Goal: Find specific page/section: Find specific page/section

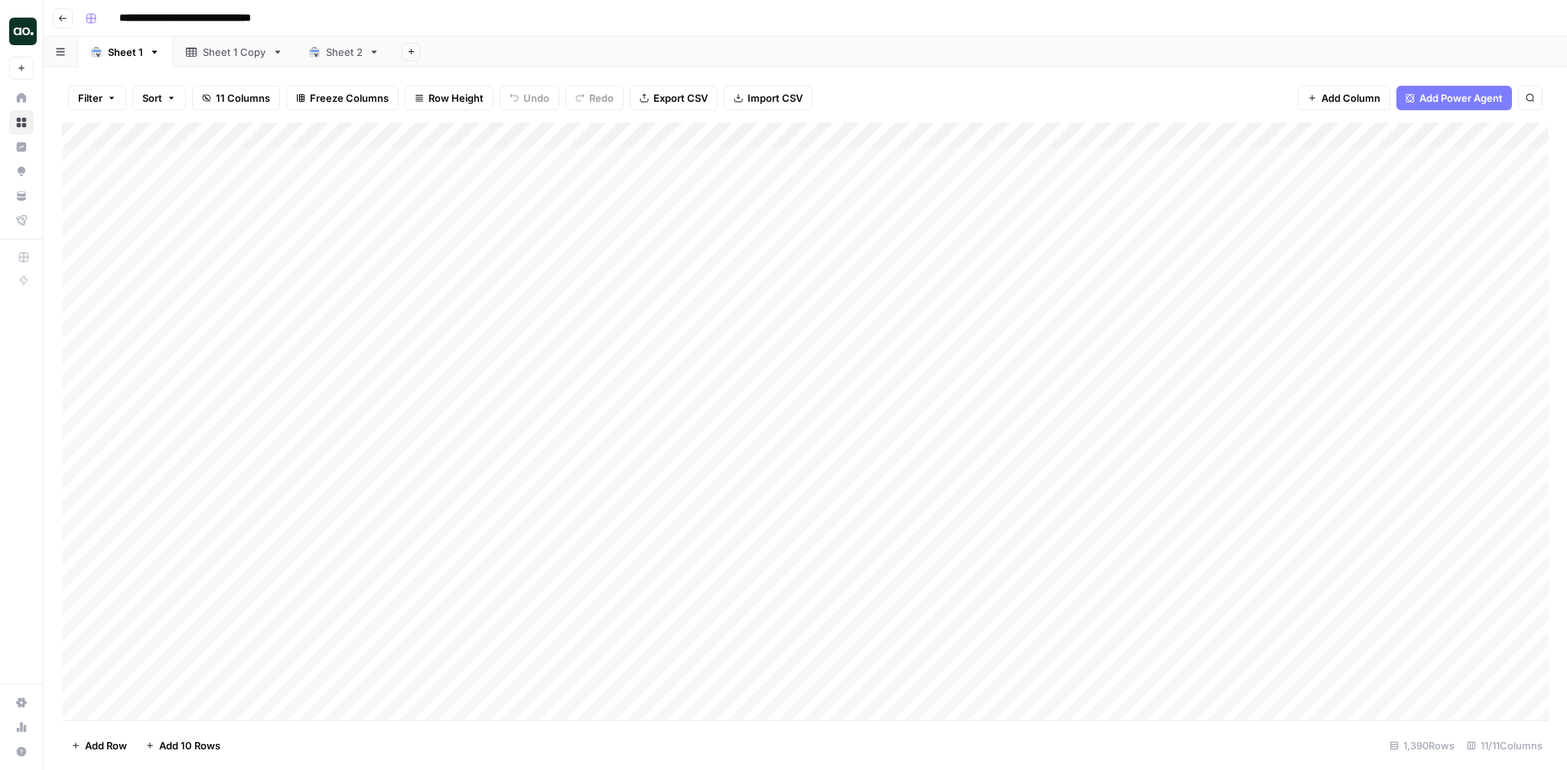
click at [996, 70] on div "Filter Sort 11 Columns Freeze Columns Row Height Undo Redo Export CSV Import CS…" at bounding box center [806, 418] width 1524 height 703
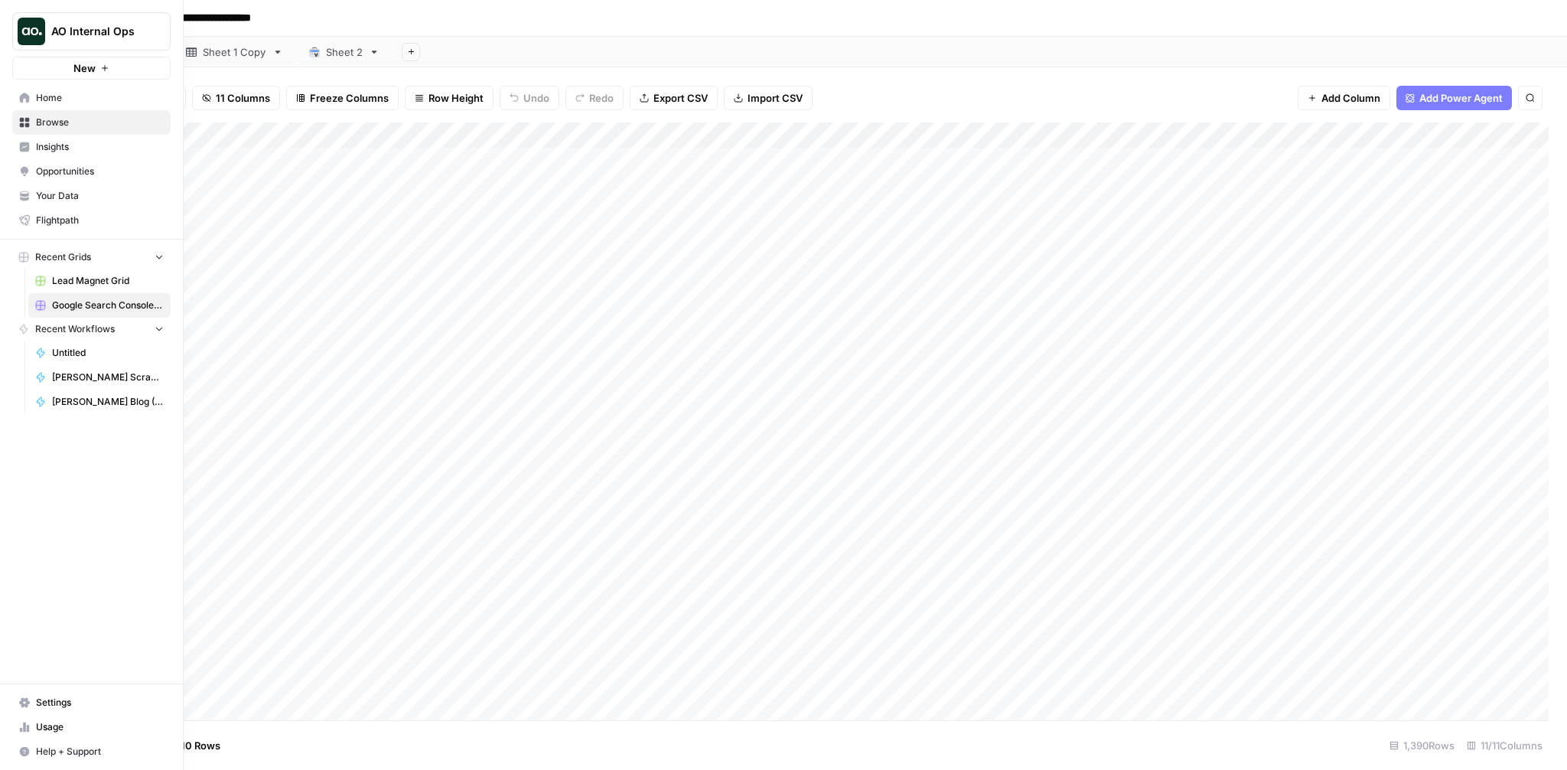
click at [61, 145] on span "Insights" at bounding box center [100, 147] width 128 height 14
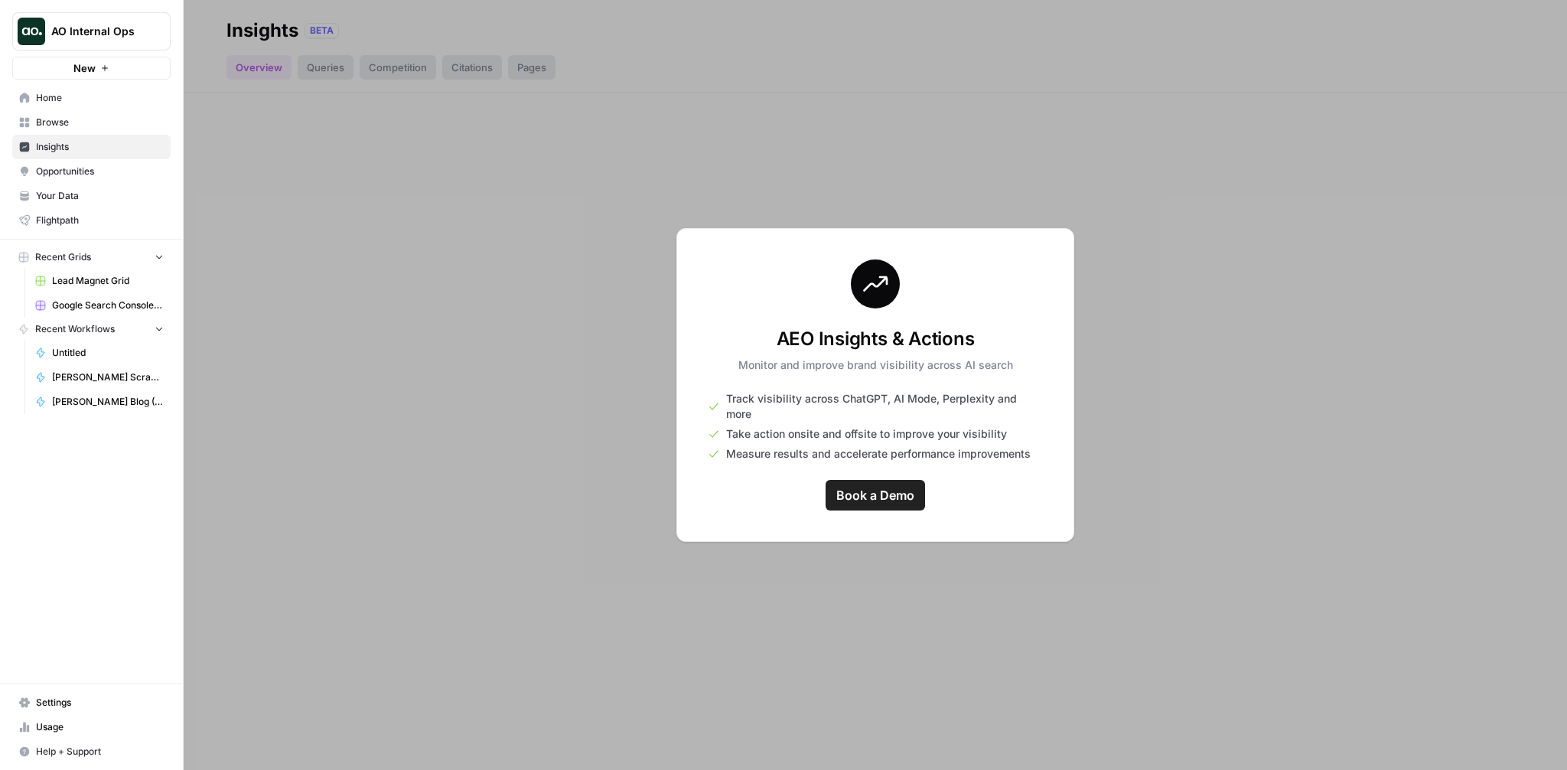
click at [90, 40] on button "AO Internal Ops" at bounding box center [91, 31] width 158 height 38
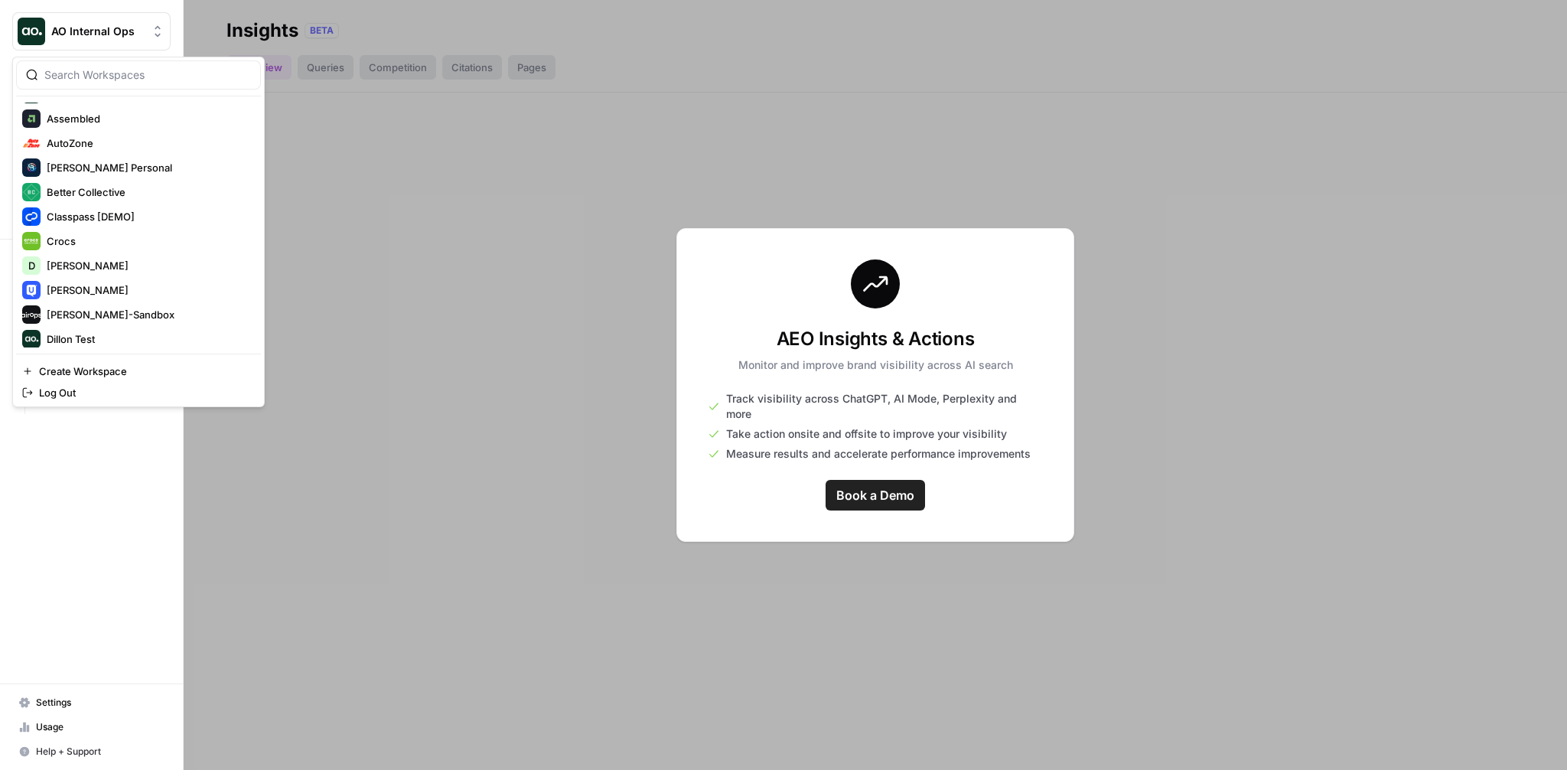
scroll to position [182, 0]
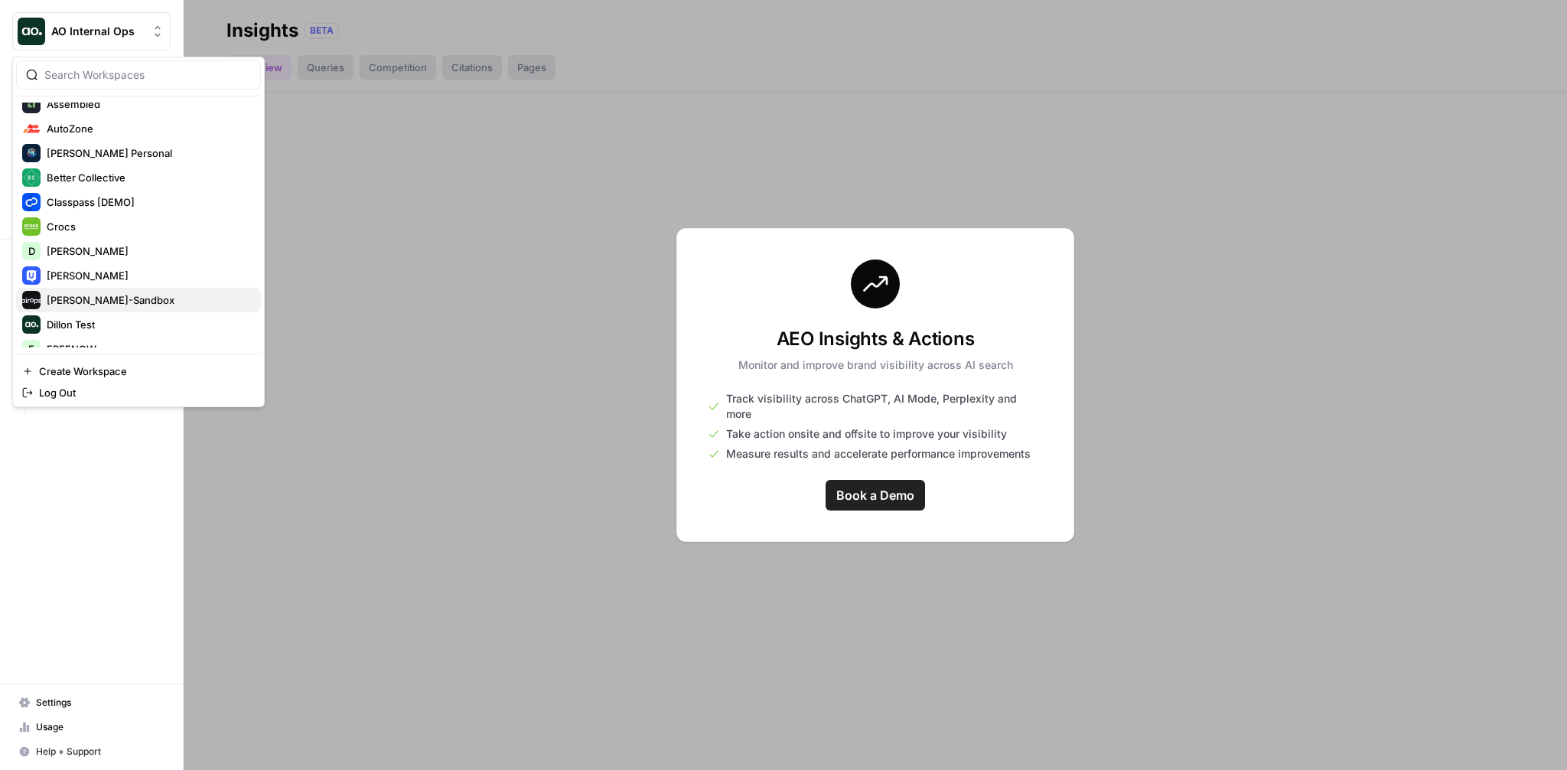
click at [95, 298] on span "[PERSON_NAME]-Sandbox" at bounding box center [148, 299] width 202 height 15
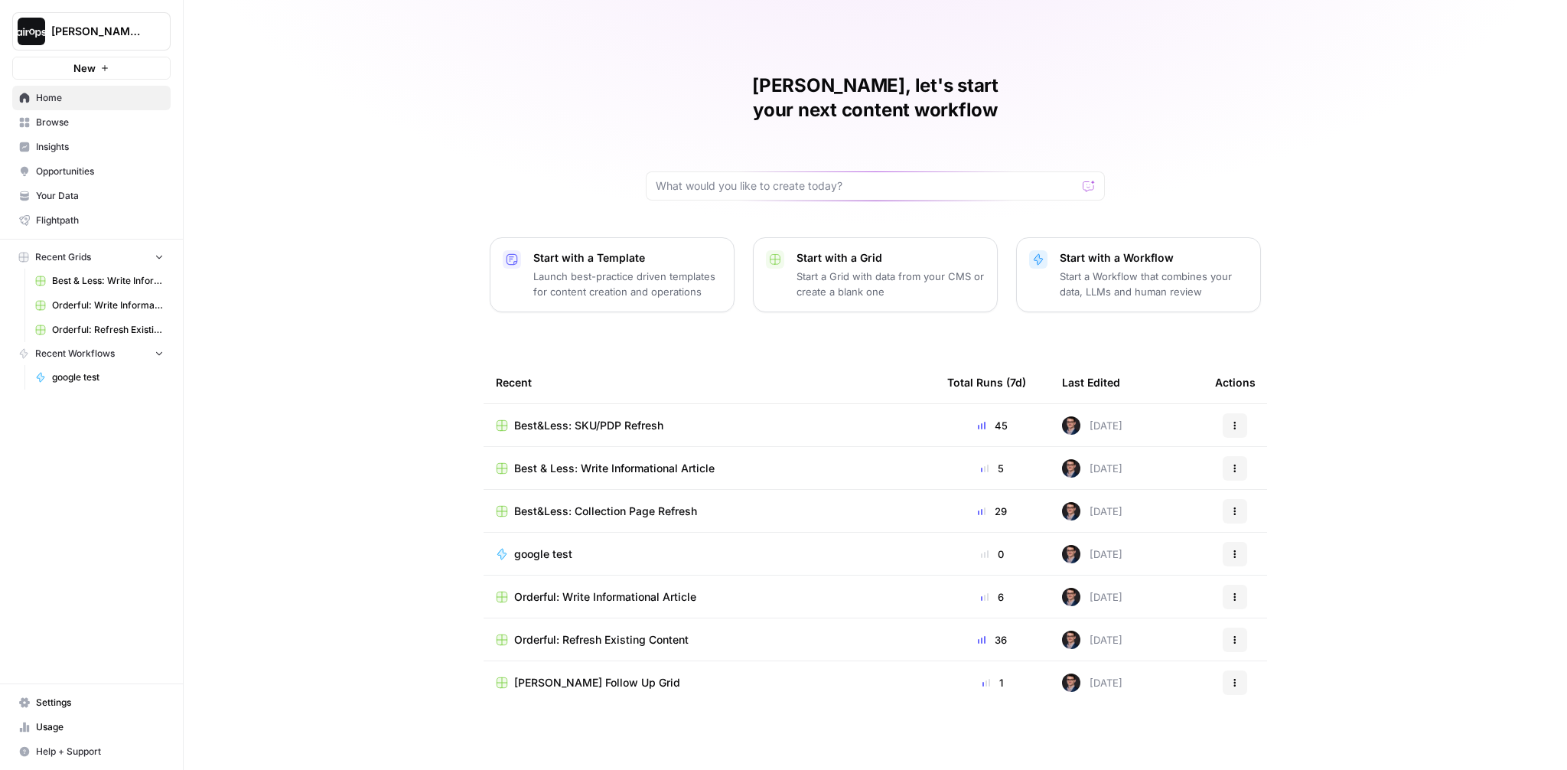
click at [422, 441] on div "[PERSON_NAME], let's start your next content workflow Start with a Template Lau…" at bounding box center [876, 385] width 1384 height 770
click at [91, 122] on span "Browse" at bounding box center [100, 123] width 128 height 14
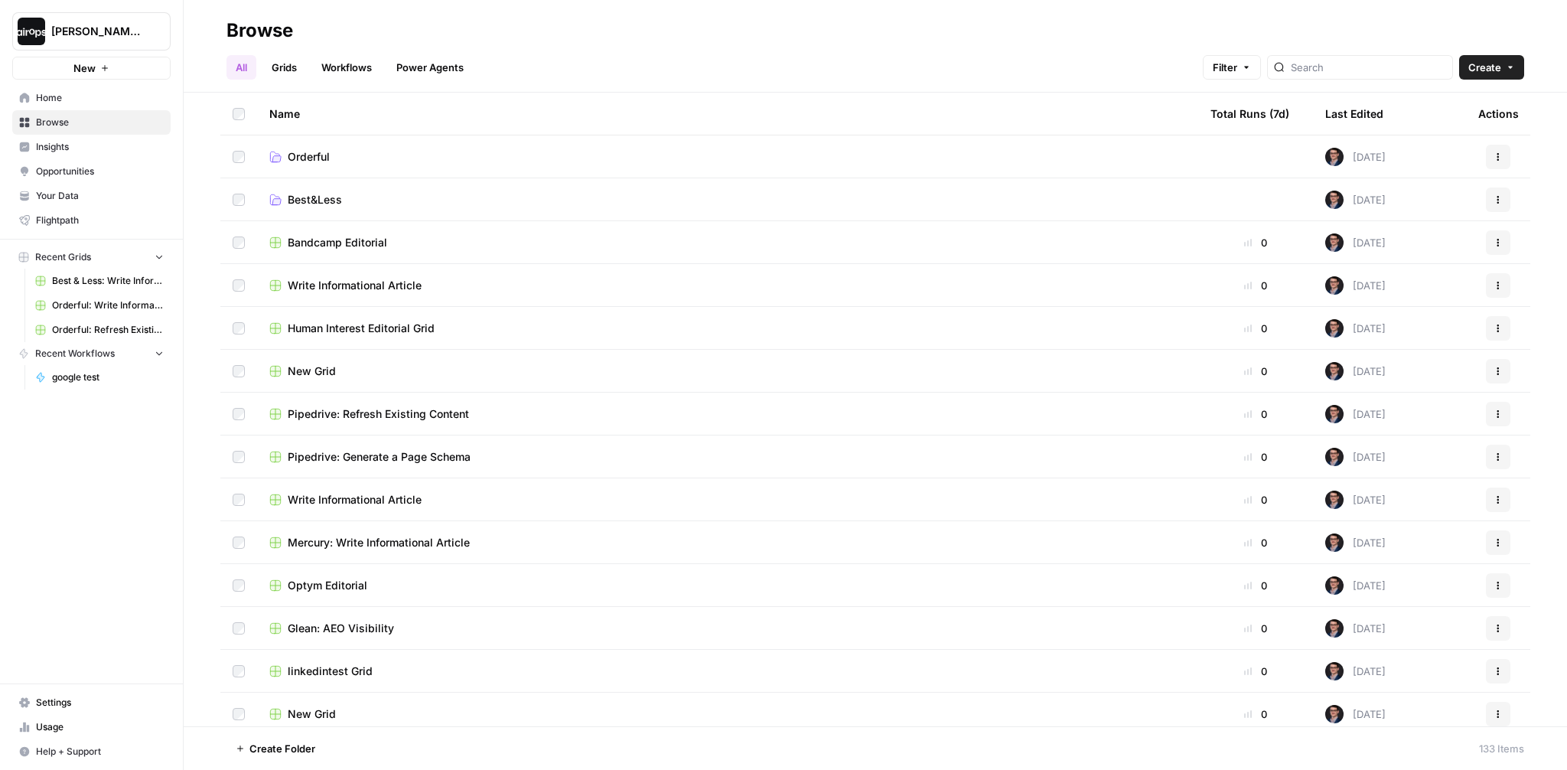
click at [325, 164] on td "Orderful" at bounding box center [727, 156] width 941 height 42
click at [321, 153] on span "Orderful" at bounding box center [309, 156] width 42 height 15
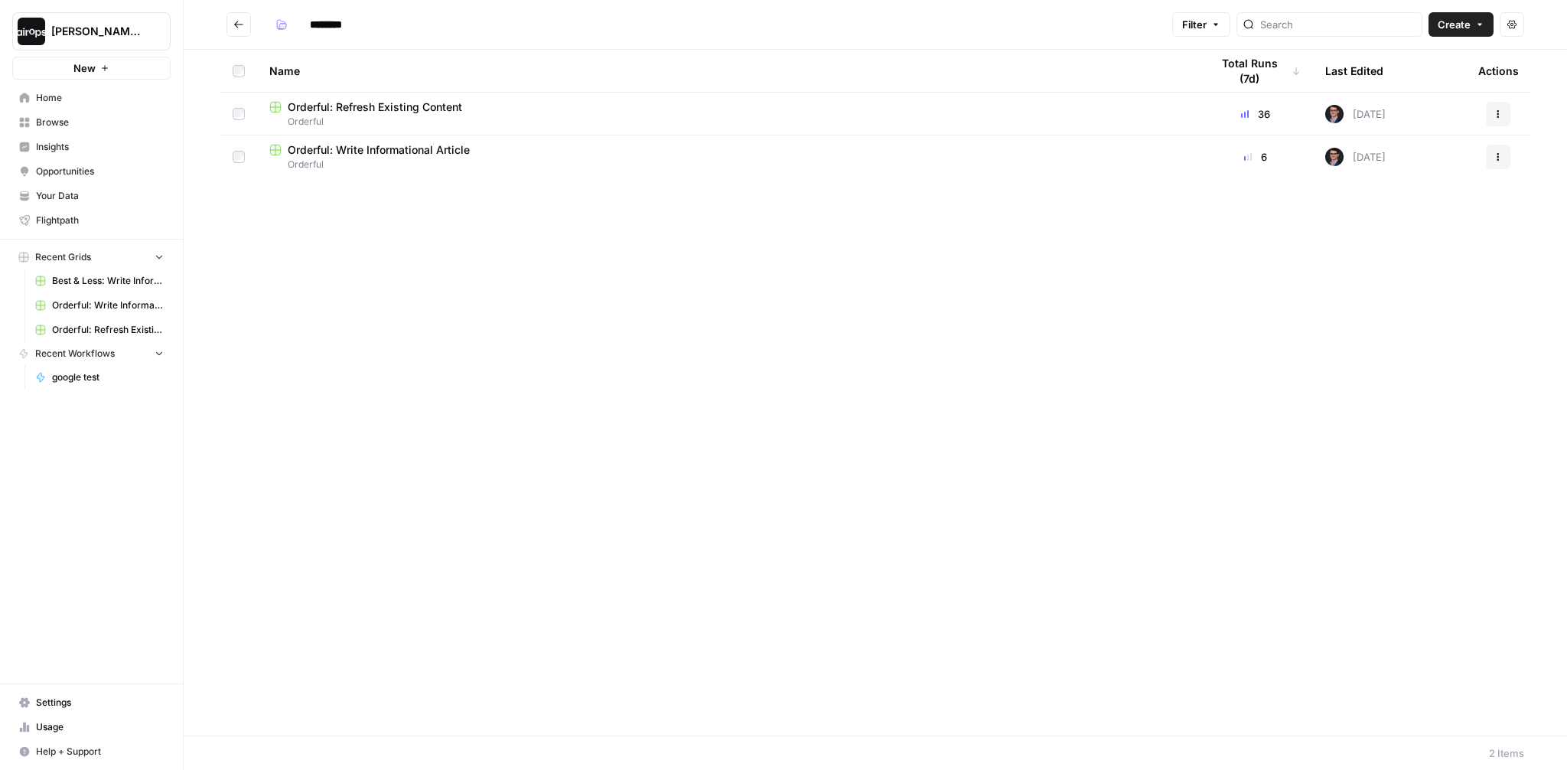
click at [391, 102] on span "Orderful: Refresh Existing Content" at bounding box center [375, 106] width 174 height 15
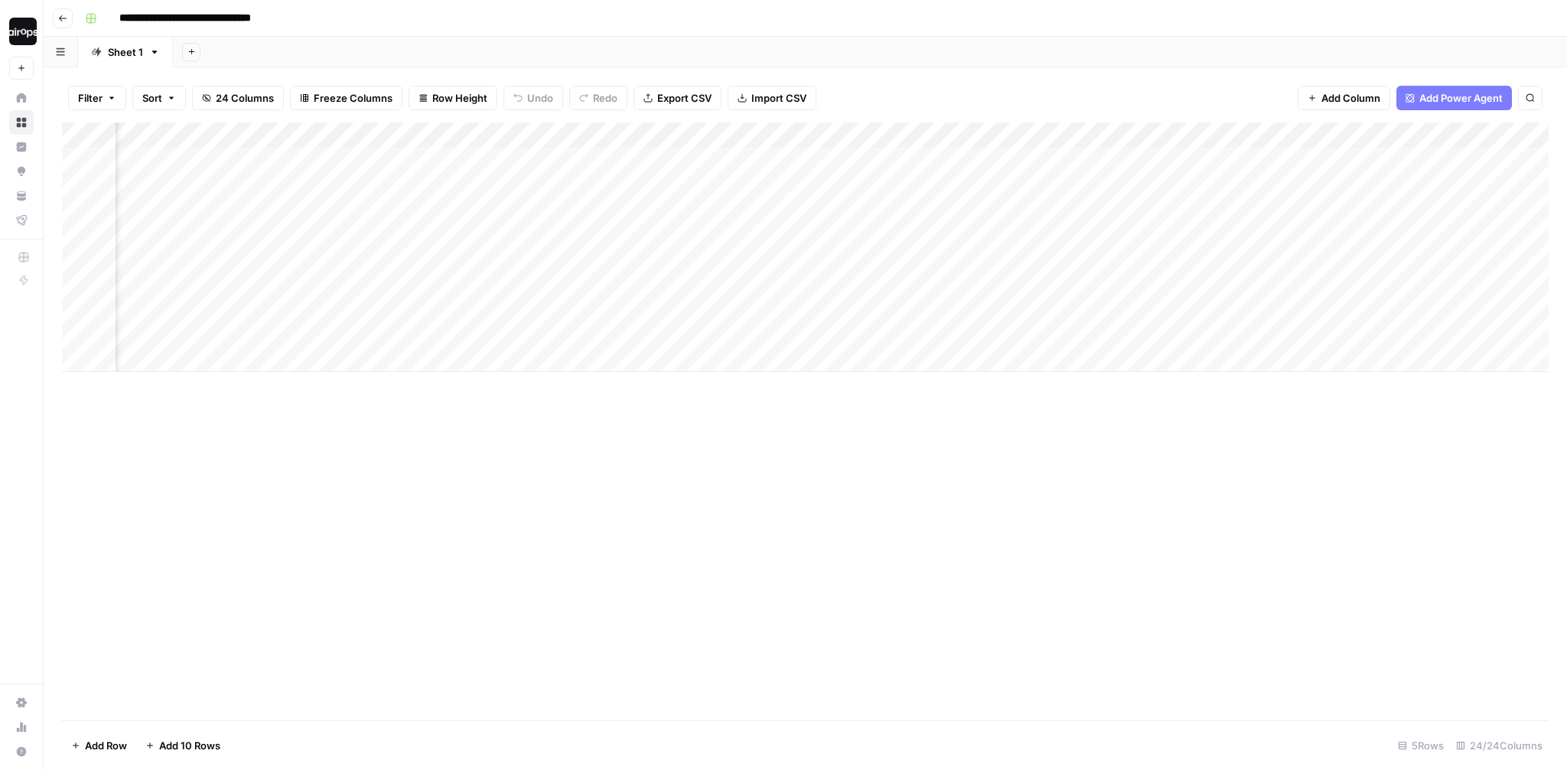
scroll to position [0, 2109]
